Goal: Task Accomplishment & Management: Complete application form

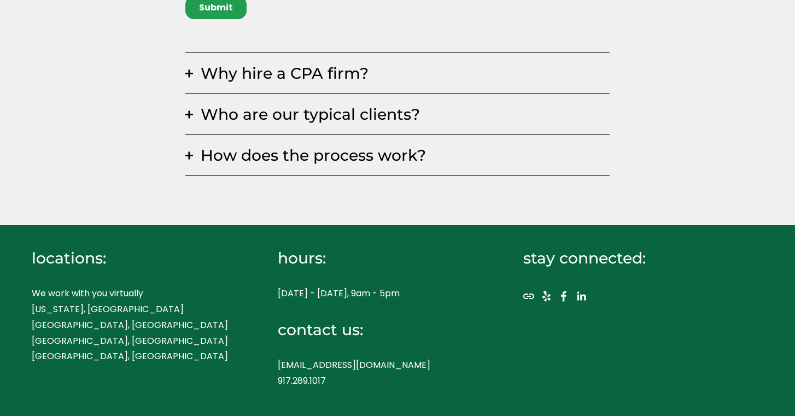
scroll to position [628, 0]
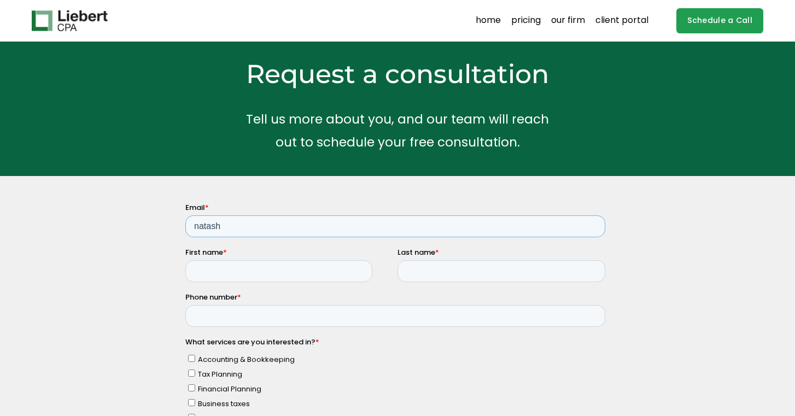
type input "natasha"
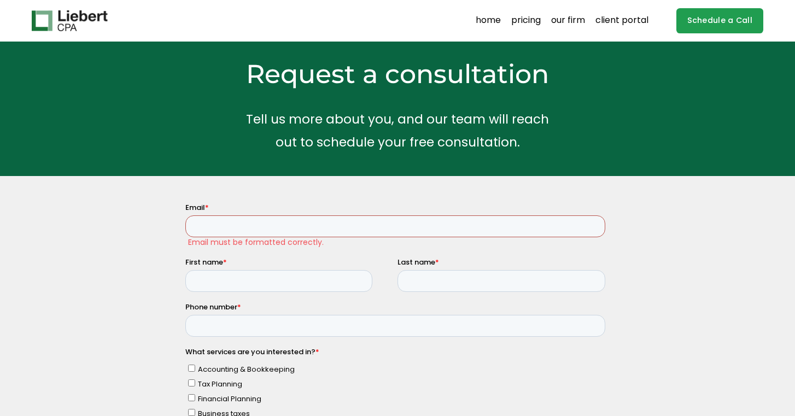
type input "natashaesther.lopez@gmail.com"
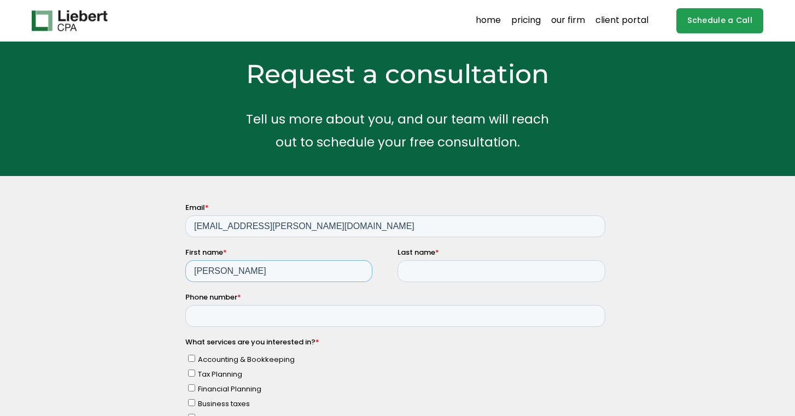
type input "Natasha"
type input "Lopez"
type input "3054967535"
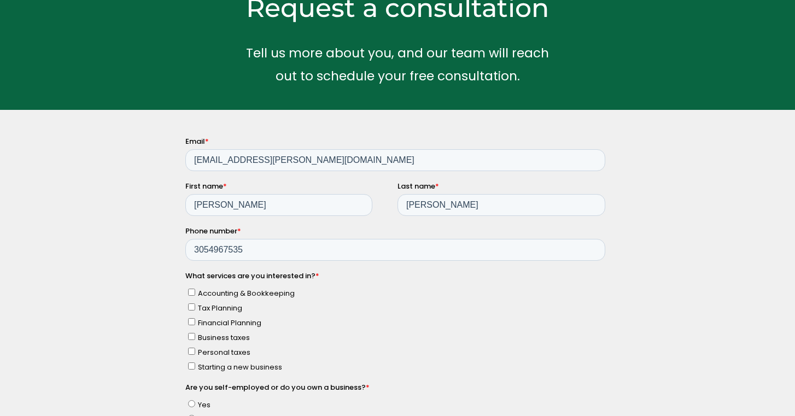
scroll to position [67, 0]
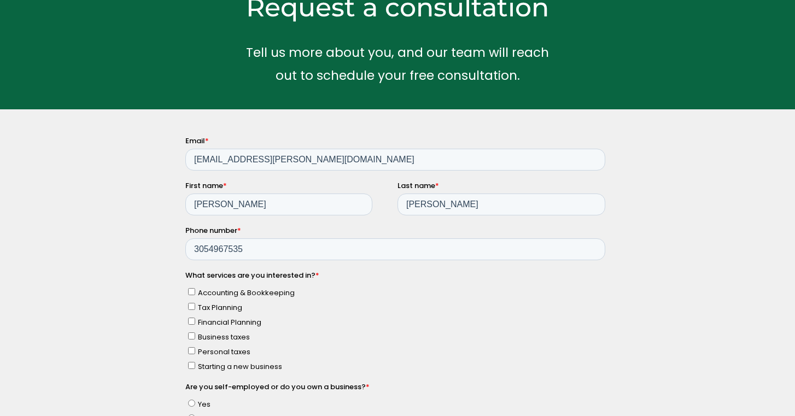
click at [217, 305] on span "Tax Planning" at bounding box center [220, 307] width 44 height 10
click at [195, 305] on input "Tax Planning" at bounding box center [191, 305] width 7 height 7
checkbox input "true"
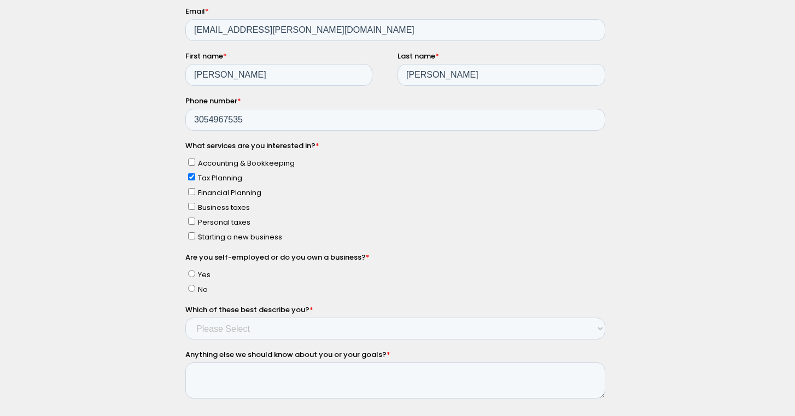
scroll to position [246, 0]
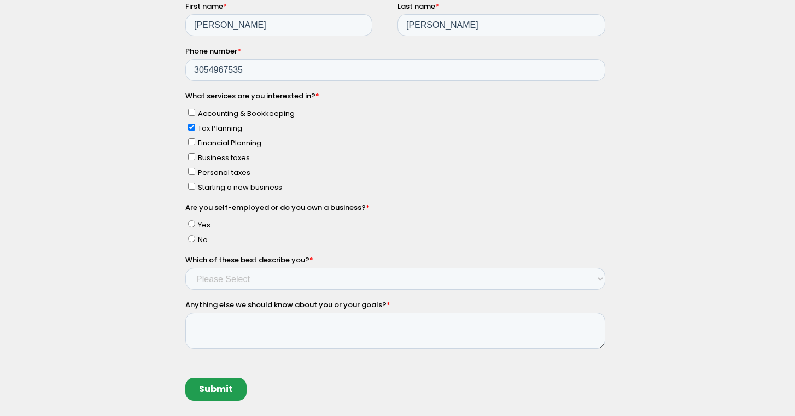
click at [194, 220] on input "Yes" at bounding box center [191, 223] width 7 height 7
radio input "true"
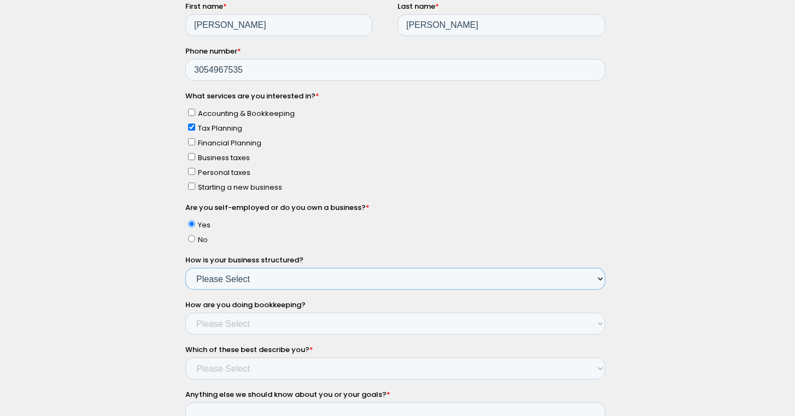
select select "Yes - Single Member LLC"
click at [143, 312] on div "Why hire a CPA firm? Having a trusted financial partner for your business is a …" at bounding box center [397, 313] width 795 height 714
select select "Myself - Bookkeeping software"
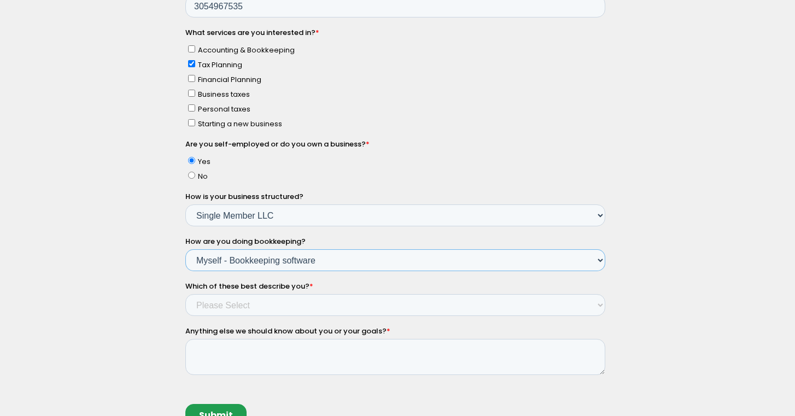
scroll to position [323, 0]
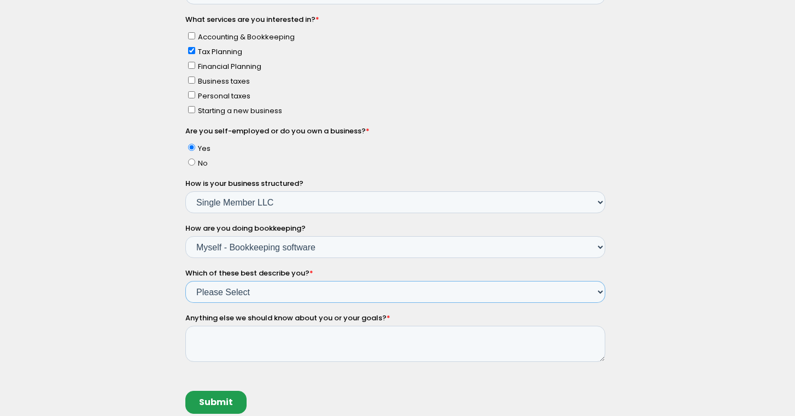
select select "Income between $100k-$350k"
click at [254, 335] on textarea "Anything else we should know about you or your goals? *" at bounding box center [395, 344] width 420 height 36
click at [243, 326] on textarea "Acquire a profesional relationship year round for maximum tax benefits and abil…" at bounding box center [395, 344] width 420 height 36
click at [87, 365] on div "Why hire a CPA firm? Having a trusted financial partner for your business is a …" at bounding box center [397, 237] width 795 height 714
click at [526, 326] on textarea "Acquire a professional relationship year round for maximum tax benefits and abi…" at bounding box center [395, 344] width 420 height 36
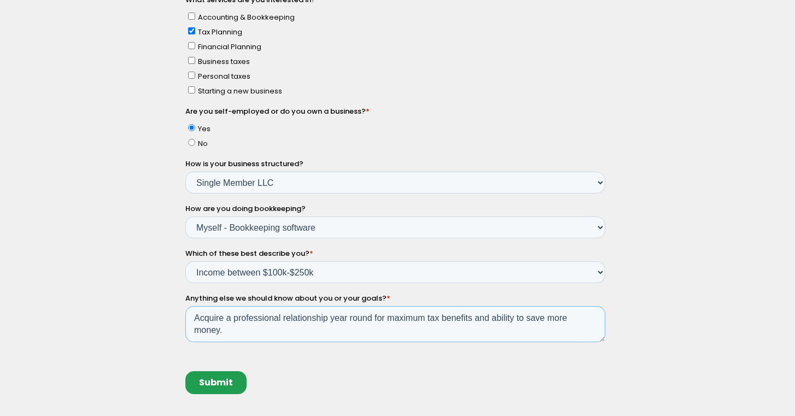
scroll to position [345, 0]
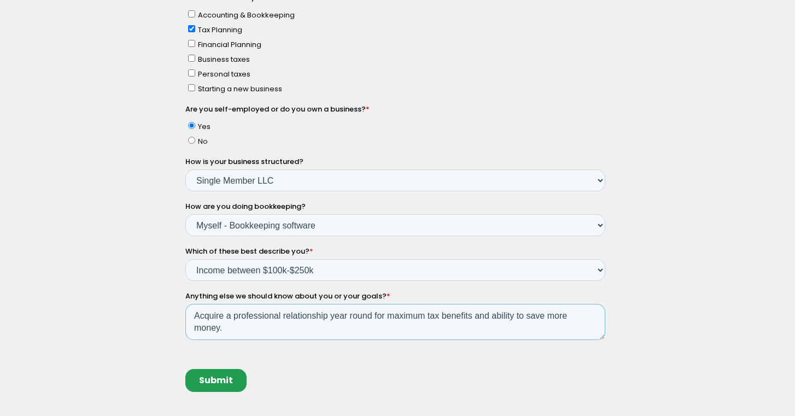
type textarea "Acquire a professional relationship year round for maximum tax benefits and abi…"
click at [194, 55] on input "Business taxes" at bounding box center [191, 58] width 7 height 7
checkbox input "true"
click at [229, 369] on input "Submit" at bounding box center [215, 380] width 61 height 23
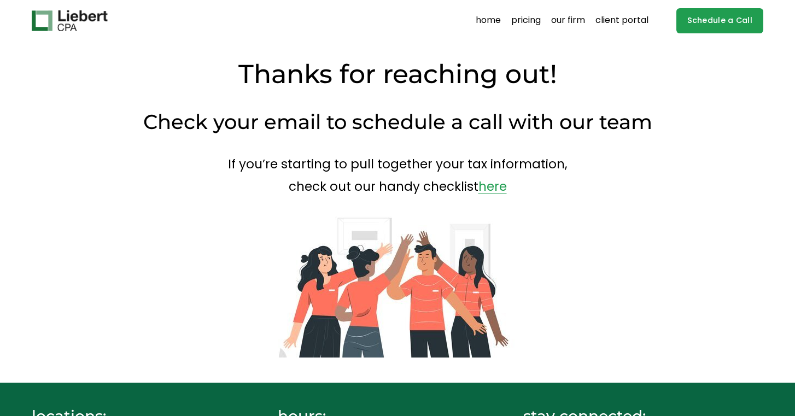
click at [487, 187] on link "here" at bounding box center [493, 187] width 28 height 18
